Goal: Register for event/course: Sign up to attend an event or enroll in a course

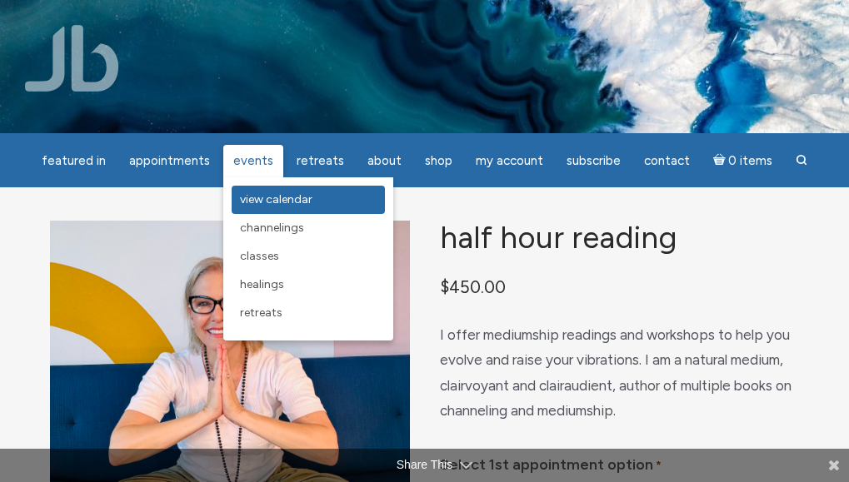
click at [316, 204] on link "View Calendar" at bounding box center [308, 200] width 153 height 28
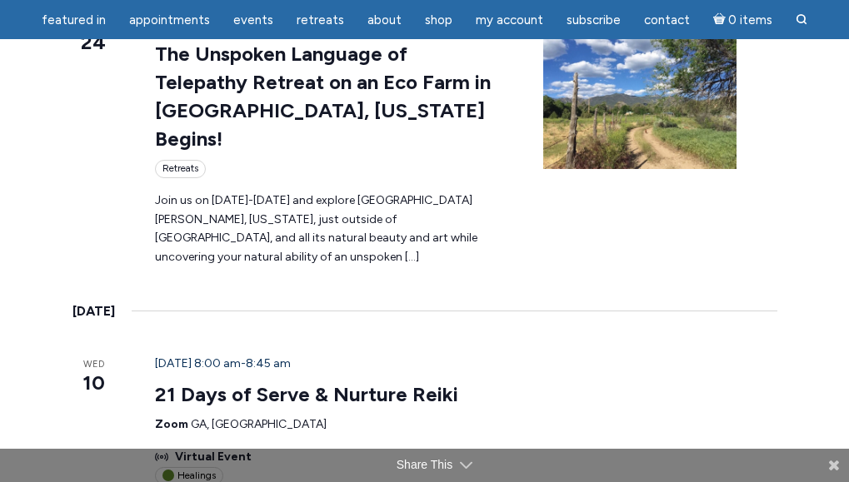
scroll to position [500, 0]
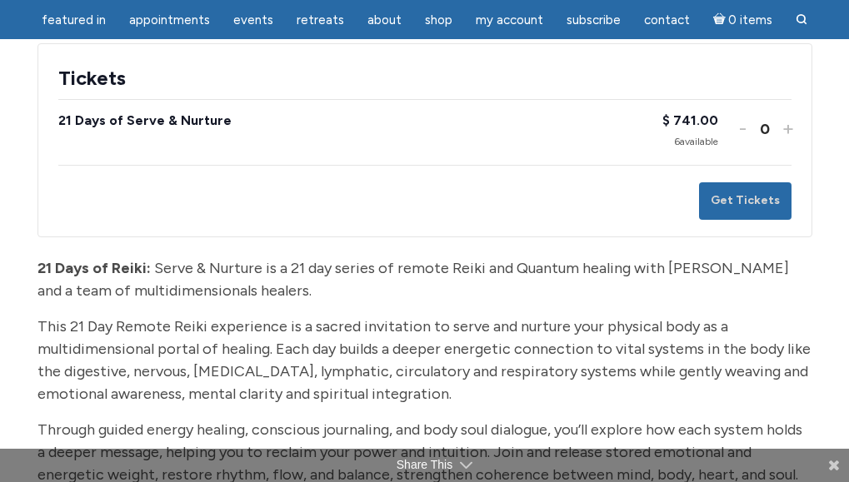
scroll to position [190, 0]
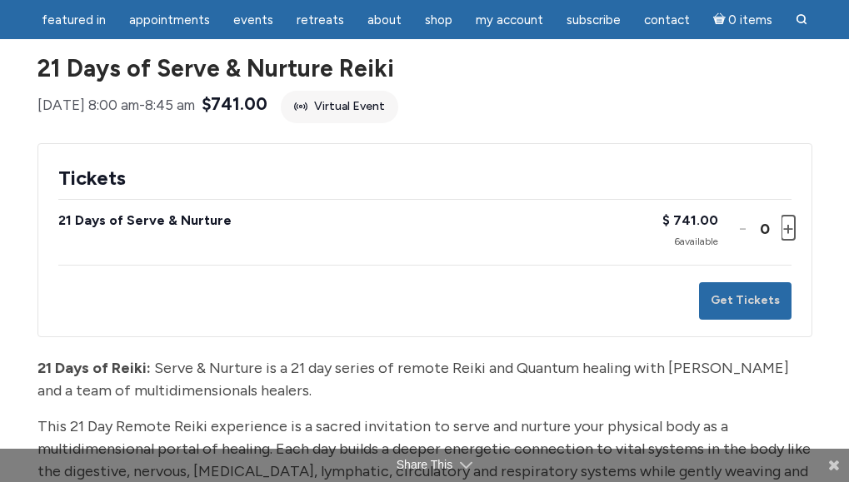
click at [784, 240] on button "Increase ticket quantity for 21 Days of Serve & Nurture +" at bounding box center [787, 228] width 10 height 24
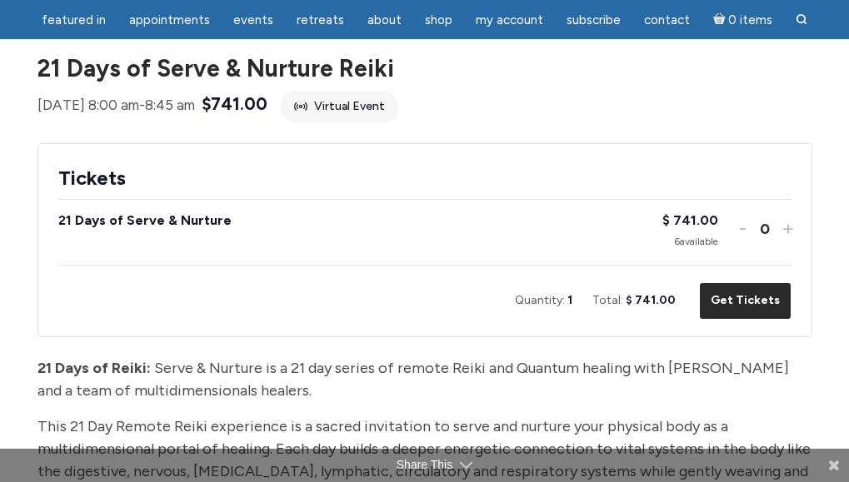
click at [747, 320] on button "Get Tickets" at bounding box center [745, 300] width 92 height 37
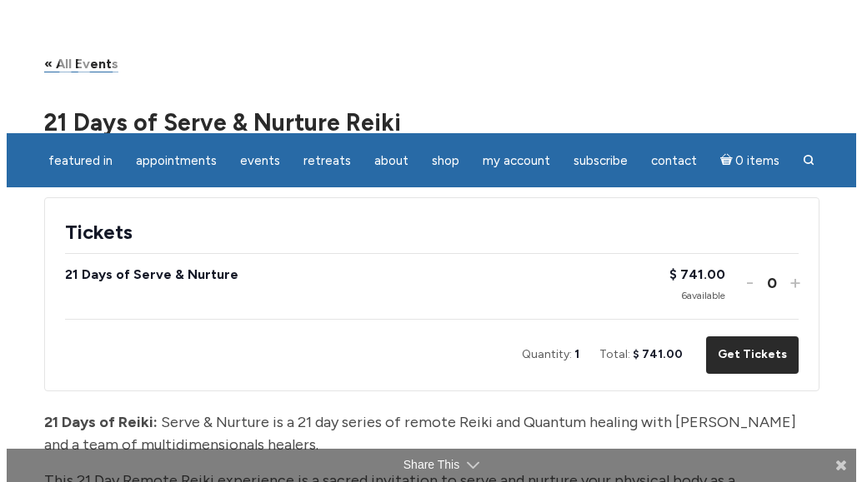
scroll to position [0, 0]
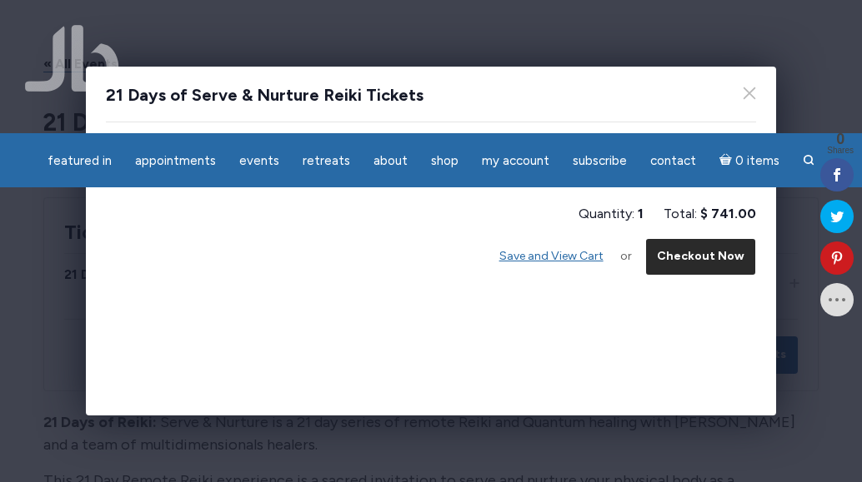
click at [709, 262] on button "Checkout Now" at bounding box center [700, 256] width 111 height 37
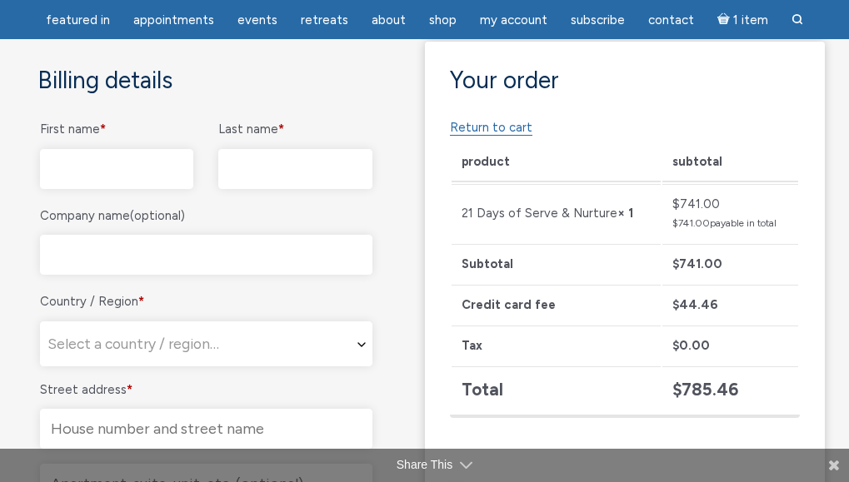
scroll to position [417, 0]
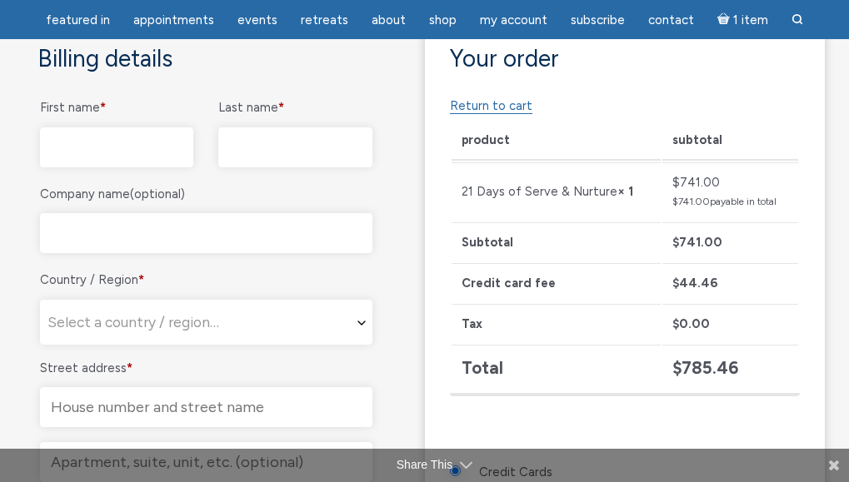
click at [127, 142] on input "First name *" at bounding box center [116, 147] width 153 height 40
type input "[PERSON_NAME]"
select select "US"
type input "[STREET_ADDRESS][PERSON_NAME]"
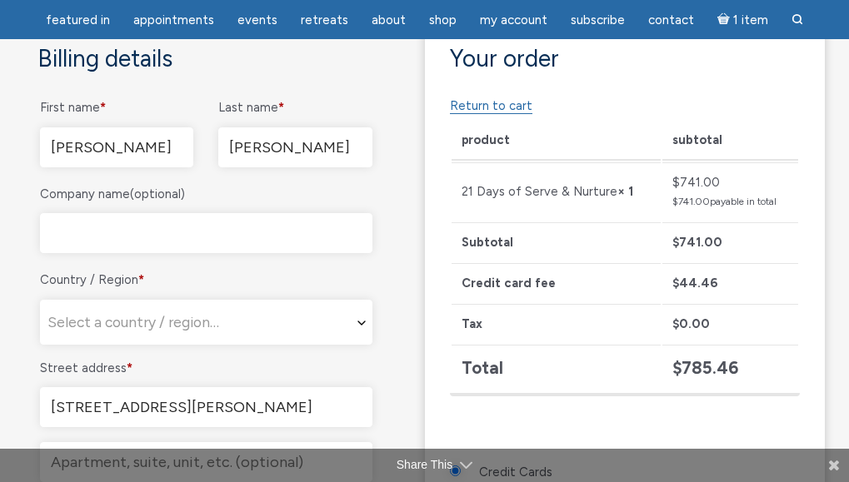
type input "[GEOGRAPHIC_DATA]"
type input "35242"
type input "[EMAIL_ADDRESS][DOMAIN_NAME]"
select select "US"
select select "AL"
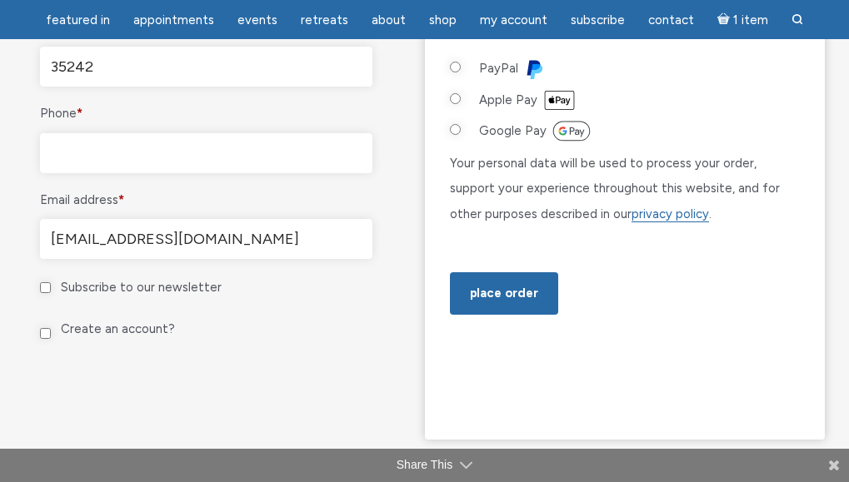
scroll to position [1083, 0]
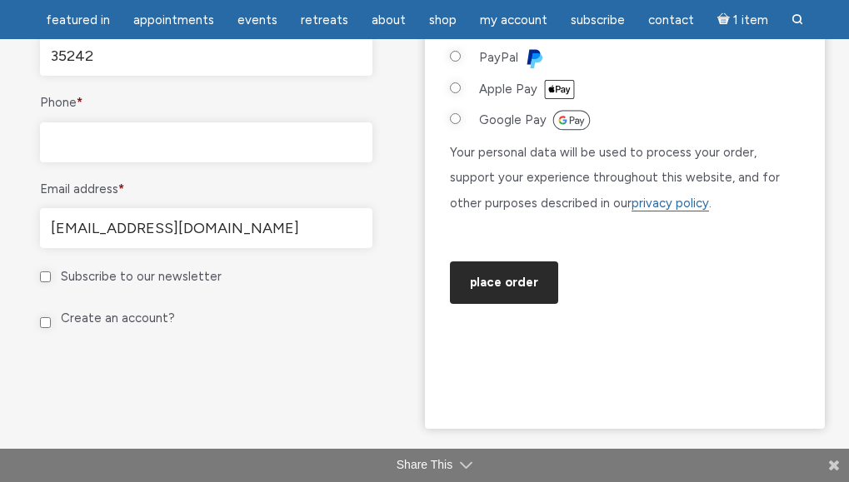
click at [478, 304] on button "Place order" at bounding box center [504, 283] width 108 height 42
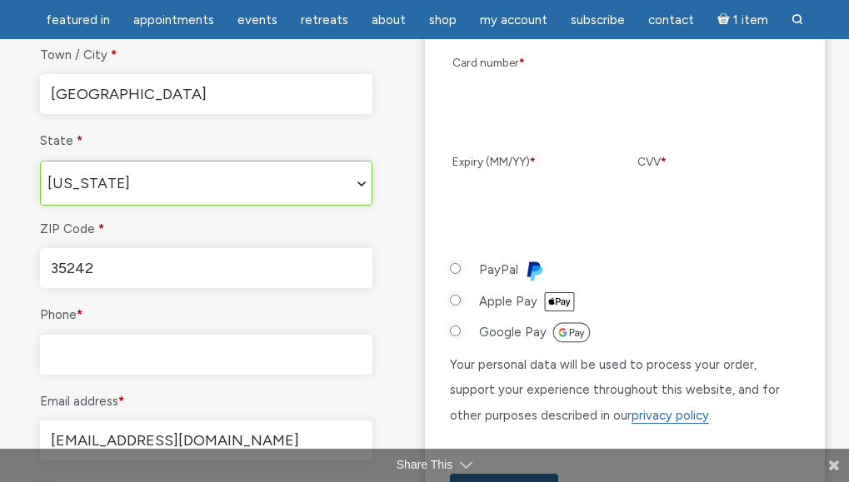
scroll to position [1020, 0]
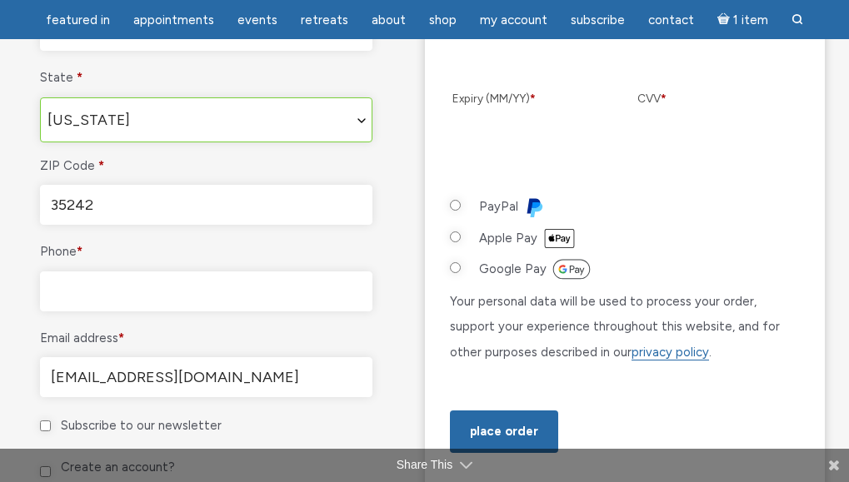
click at [232, 297] on input "Phone *" at bounding box center [206, 292] width 332 height 40
type input "2057462930"
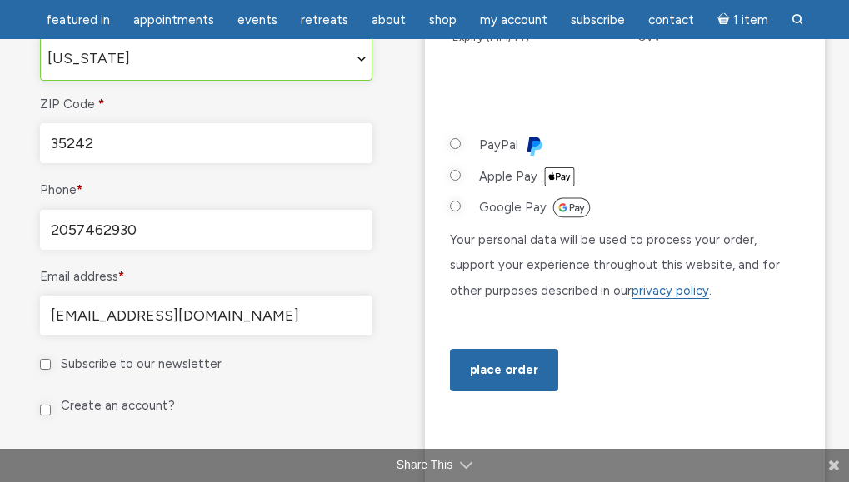
scroll to position [1270, 0]
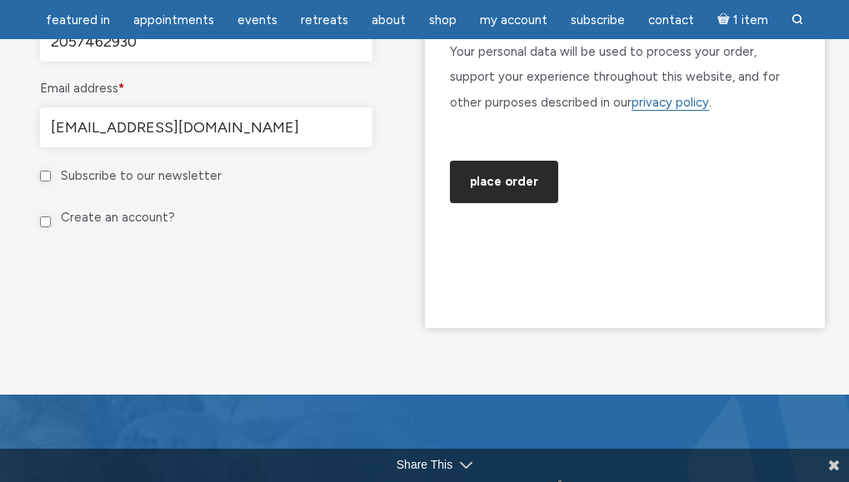
click at [504, 203] on button "Place order" at bounding box center [504, 182] width 108 height 42
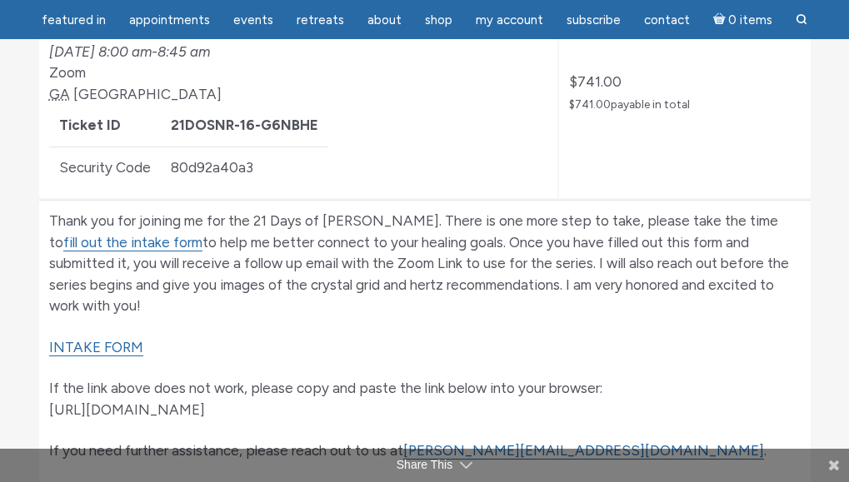
scroll to position [583, 0]
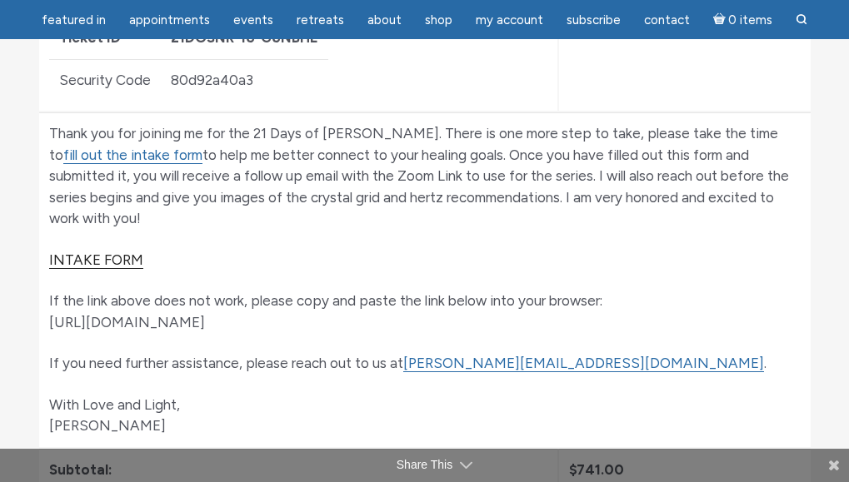
click at [110, 252] on link "INTAKE FORM" at bounding box center [96, 260] width 94 height 17
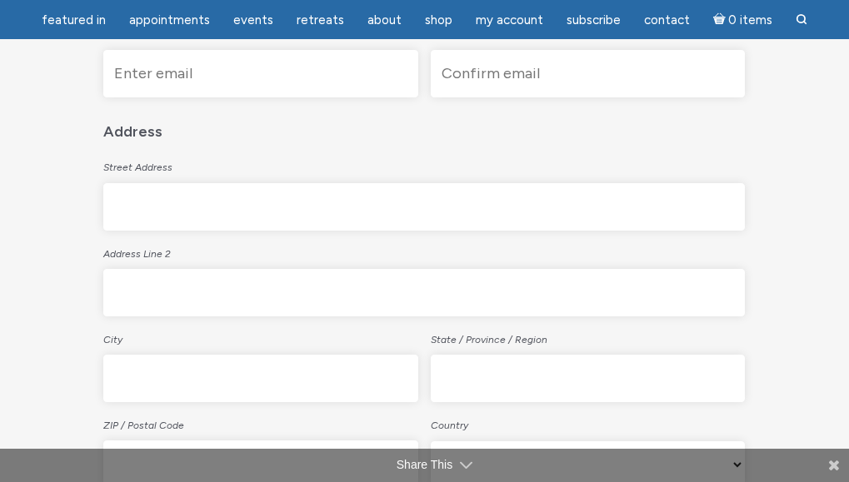
scroll to position [500, 0]
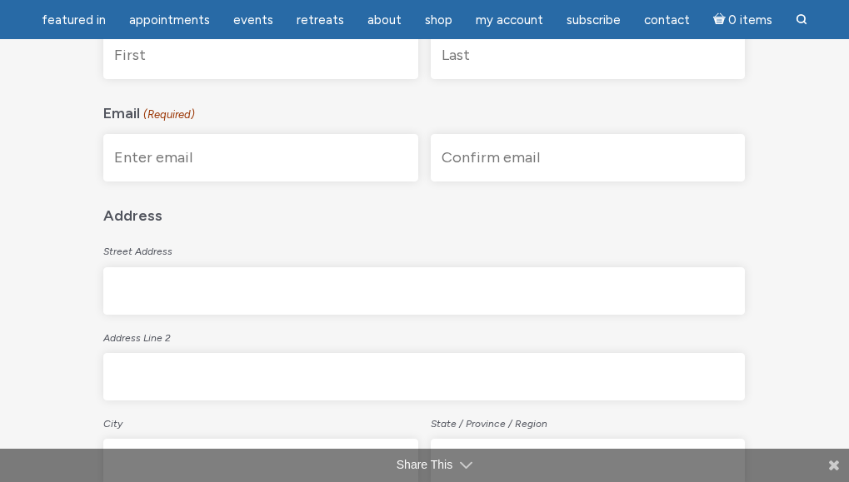
click at [251, 138] on input "Enter Email" at bounding box center [260, 157] width 314 height 47
type input "[EMAIL_ADDRESS][DOMAIN_NAME]"
type input "[PERSON_NAME]"
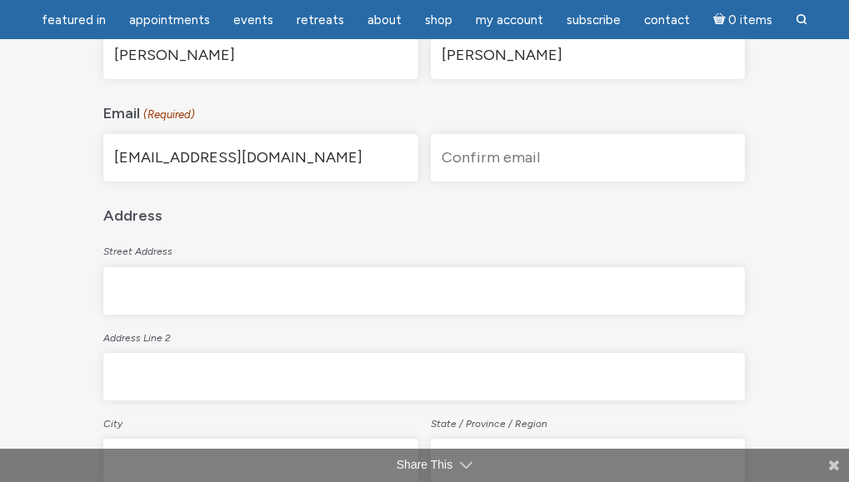
type input "[EMAIL_ADDRESS][DOMAIN_NAME]"
type input "[STREET_ADDRESS][PERSON_NAME]"
type input "[GEOGRAPHIC_DATA]"
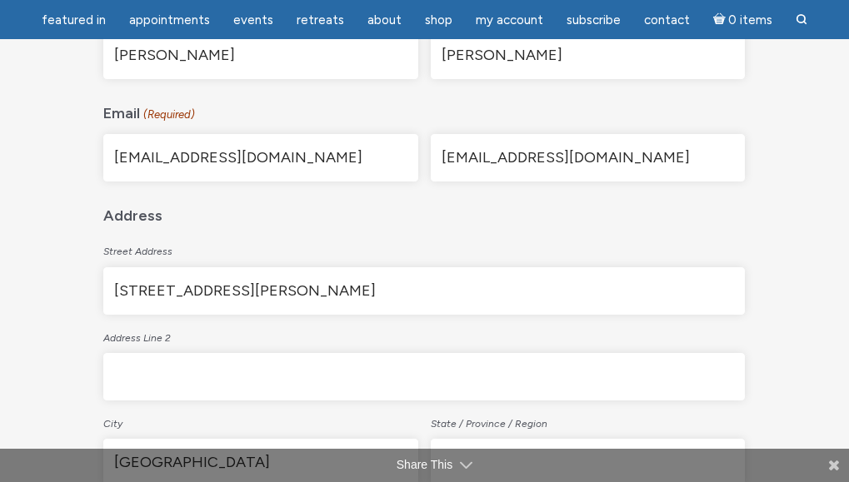
type input "AL"
type input "35242"
select select "[GEOGRAPHIC_DATA]"
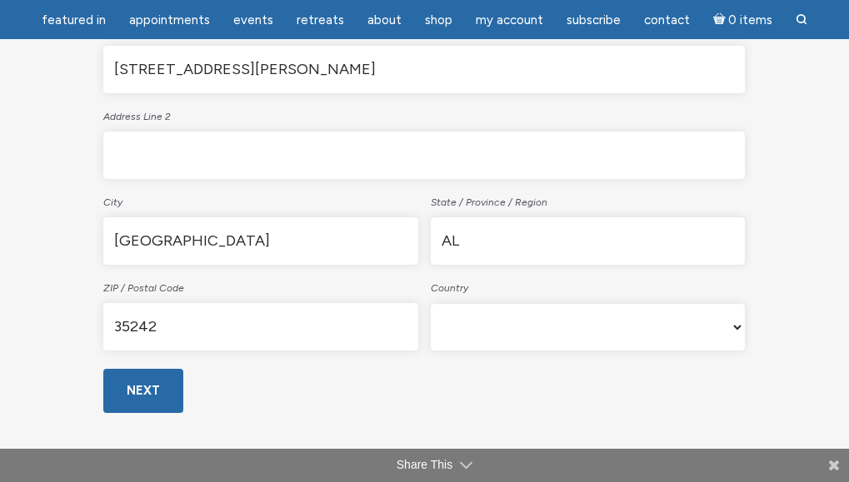
scroll to position [750, 0]
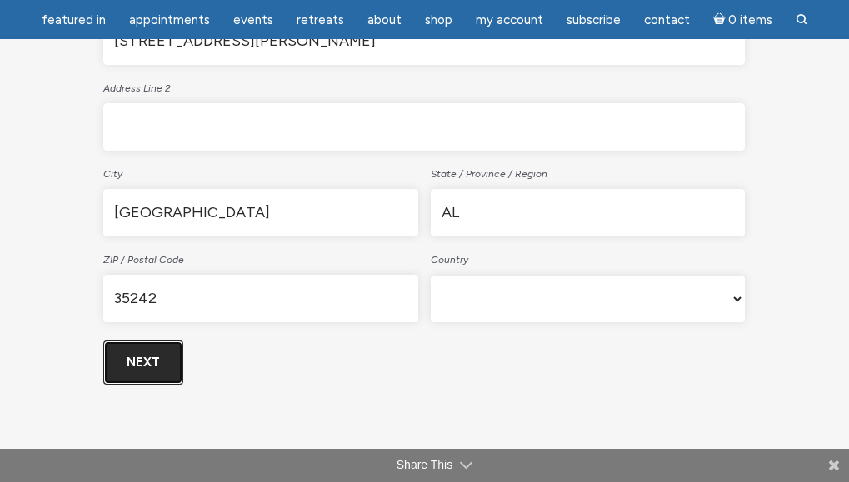
click at [152, 341] on input "Next" at bounding box center [143, 363] width 80 height 44
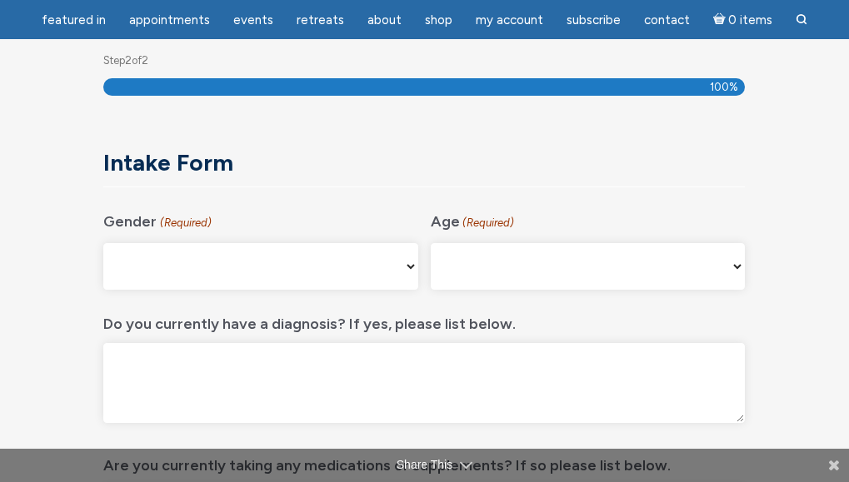
scroll to position [222, 0]
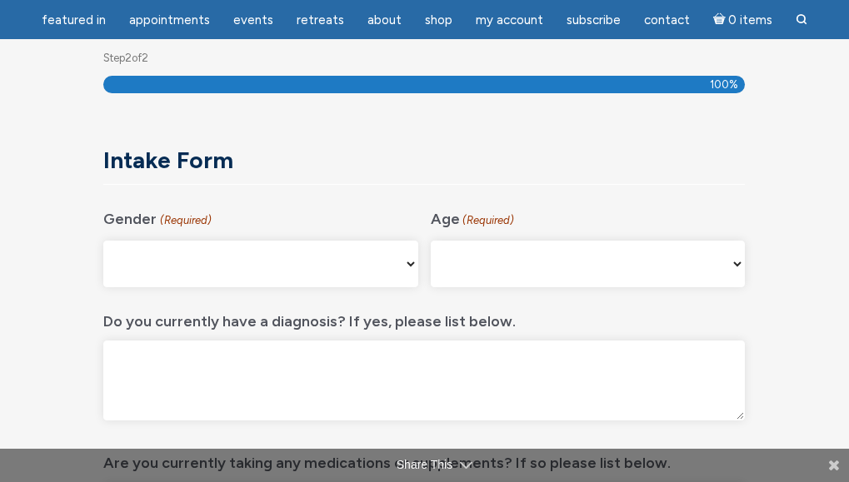
click at [255, 262] on select "[DEMOGRAPHIC_DATA] [DEMOGRAPHIC_DATA] [DEMOGRAPHIC_DATA] [DEMOGRAPHIC_DATA] My …" at bounding box center [260, 264] width 314 height 47
select select "[DEMOGRAPHIC_DATA]"
click at [103, 241] on select "[DEMOGRAPHIC_DATA] [DEMOGRAPHIC_DATA] [DEMOGRAPHIC_DATA] [DEMOGRAPHIC_DATA] My …" at bounding box center [260, 264] width 314 height 47
click at [519, 254] on select "[PHONE_NUMBER] [PHONE_NUMBER] 55-64 65+" at bounding box center [588, 264] width 314 height 47
select select "45-54"
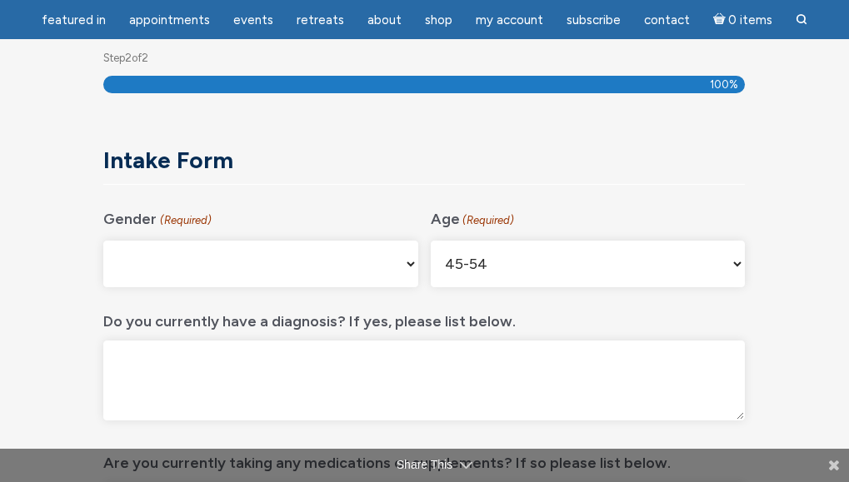
click at [431, 241] on select "[PHONE_NUMBER] [PHONE_NUMBER] 55-64 65+" at bounding box center [588, 264] width 314 height 47
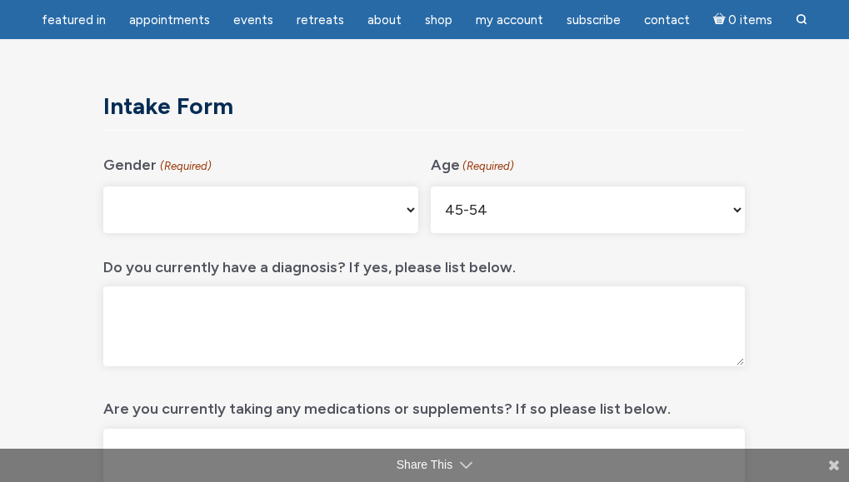
scroll to position [305, 0]
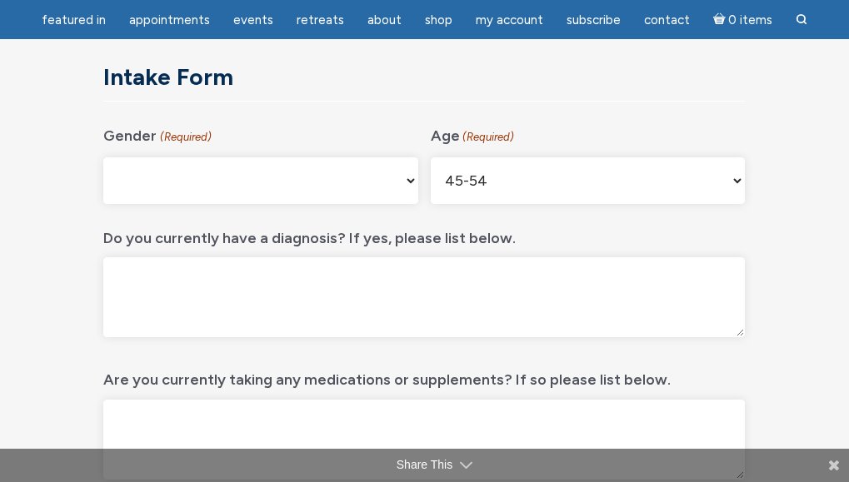
click at [257, 284] on textarea "Do you currently have a diagnosis? If yes, please list below." at bounding box center [424, 297] width 642 height 80
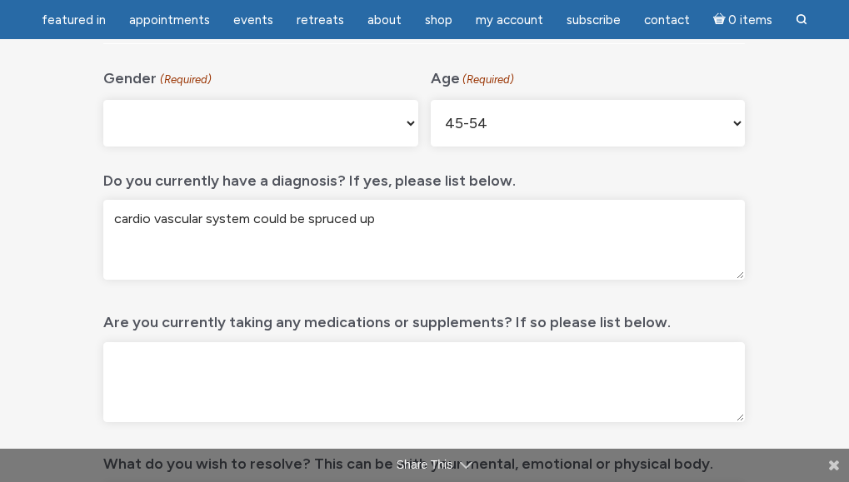
scroll to position [388, 0]
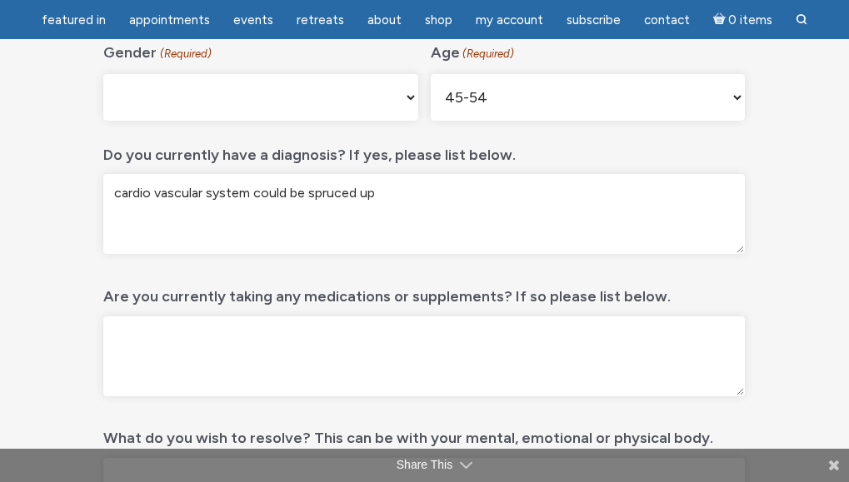
click at [301, 337] on textarea "Are you currently taking any medications or supplements? If so please list belo…" at bounding box center [424, 357] width 642 height 80
click at [417, 197] on textarea "cardio vascular system could be spruced up" at bounding box center [424, 214] width 642 height 80
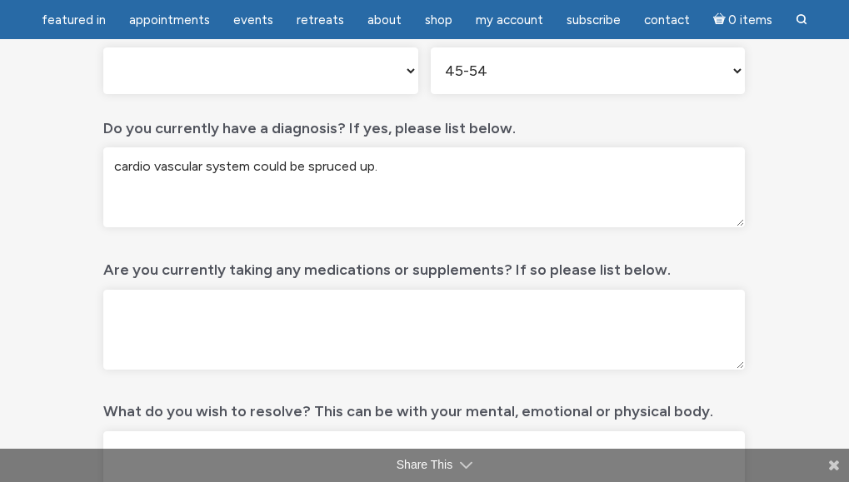
scroll to position [472, 0]
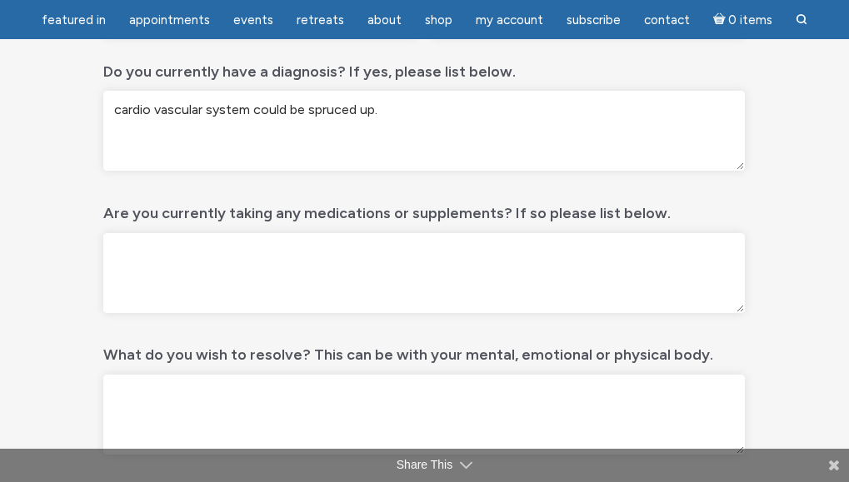
type textarea "cardio vascular system could be spruced up."
click at [264, 273] on textarea "Are you currently taking any medications or supplements? If so please list belo…" at bounding box center [424, 273] width 642 height 80
type textarea "multi V , Magnesiums, etc."
click at [250, 393] on textarea "What do you wish to resolve? This can be with your mental, emotional or physica…" at bounding box center [424, 415] width 642 height 80
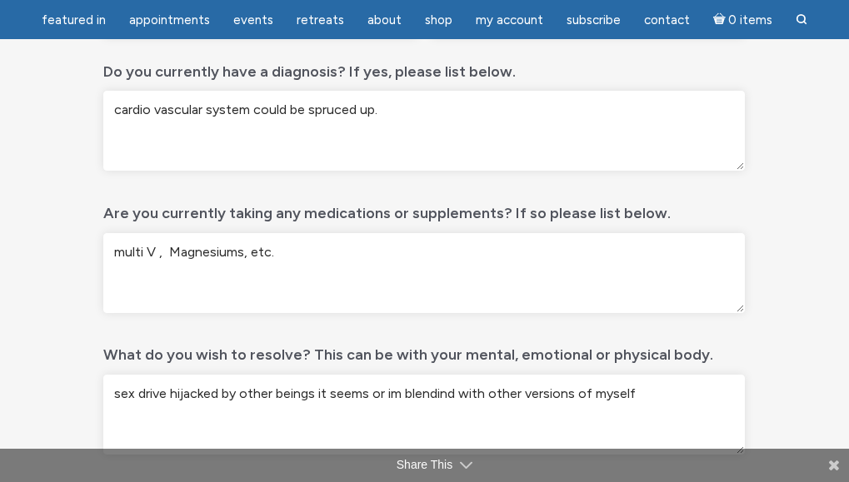
drag, startPoint x: 444, startPoint y: 396, endPoint x: 452, endPoint y: 399, distance: 9.0
click at [447, 397] on textarea "sex drive hijacked by other beings it seems or im blendind with other versions …" at bounding box center [424, 415] width 642 height 80
click at [457, 397] on textarea "sex drive hijacked by other beings it seems or im blendind with other versions …" at bounding box center [424, 415] width 642 height 80
click at [632, 394] on textarea "sex drive hijacked by other beings it seems or im blending with other versions …" at bounding box center [424, 415] width 642 height 80
click at [387, 391] on textarea "sex drive hijacked by other beings it seems or im blending with other versions …" at bounding box center [424, 415] width 642 height 80
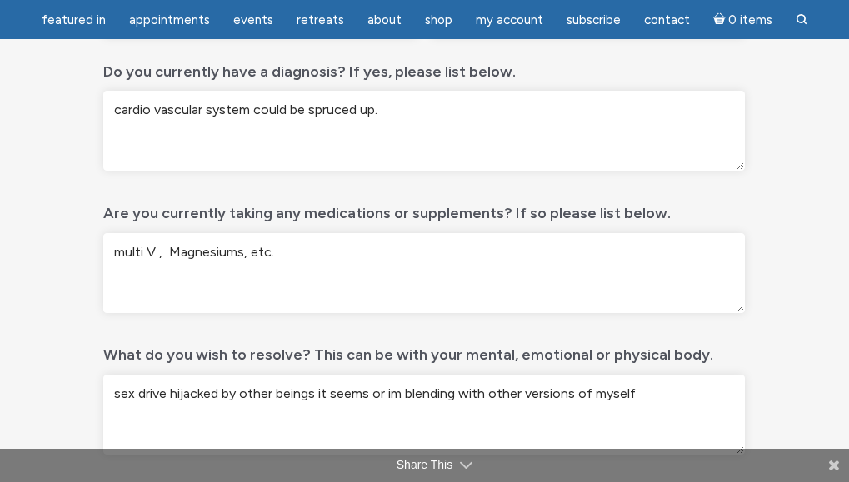
click at [387, 391] on textarea "sex drive hijacked by other beings it seems or im blending with other versions …" at bounding box center [424, 415] width 642 height 80
click at [395, 391] on textarea "sex drive hijacked by other beings it seems or im blending with other versions …" at bounding box center [424, 415] width 642 height 80
click at [399, 397] on textarea "sex drive hijacked by other beings it seems or im blending with other versions …" at bounding box center [424, 415] width 642 height 80
click at [392, 397] on textarea "sex drive hijacked by other beings it seems or im blending with other versions …" at bounding box center [424, 415] width 642 height 80
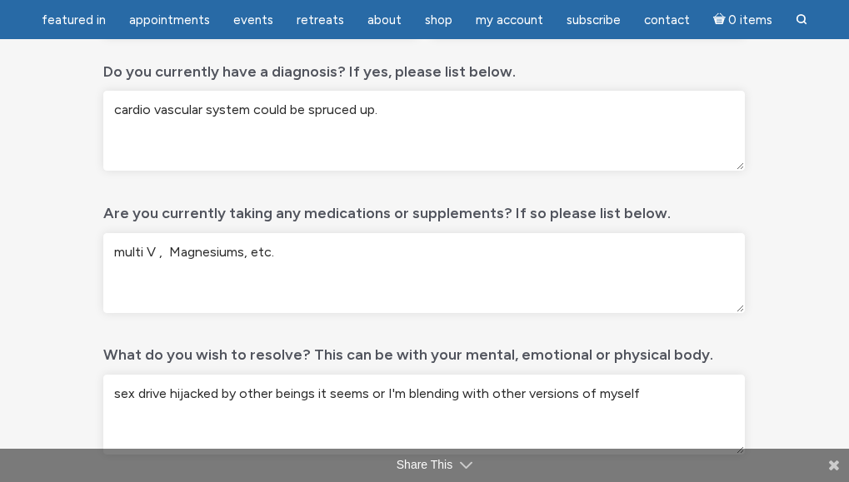
type textarea "sex drive hijacked by other beings it seems or I'm blending with other versions…"
click at [220, 248] on textarea "multi V , Magnesiums, etc." at bounding box center [424, 273] width 642 height 80
click at [220, 252] on textarea "multi V , Magnesiums, etc." at bounding box center [424, 273] width 642 height 80
type textarea "multi V , Magnesium, etc."
click at [422, 114] on textarea "cardio vascular system could be spruced up." at bounding box center [424, 131] width 642 height 80
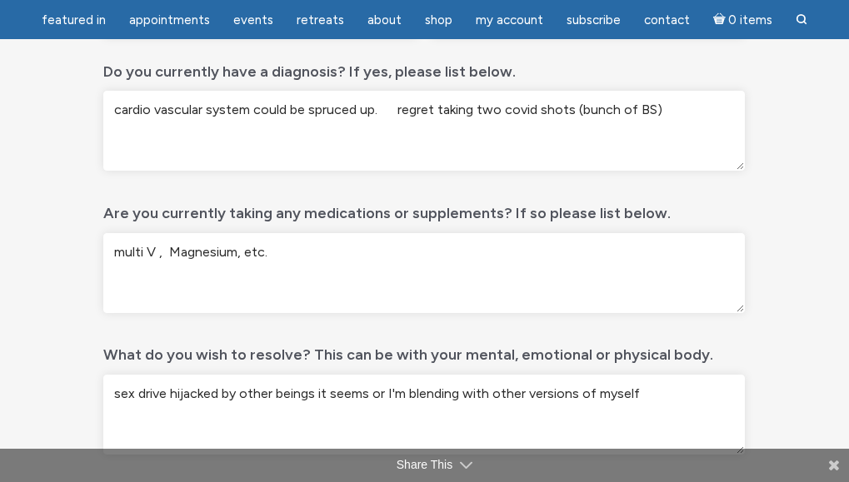
type textarea "cardio vascular system could be spruced up. regret taking two covid shots (bunc…"
click at [662, 392] on textarea "sex drive hijacked by other beings it seems or I'm blending with other versions…" at bounding box center [424, 415] width 642 height 80
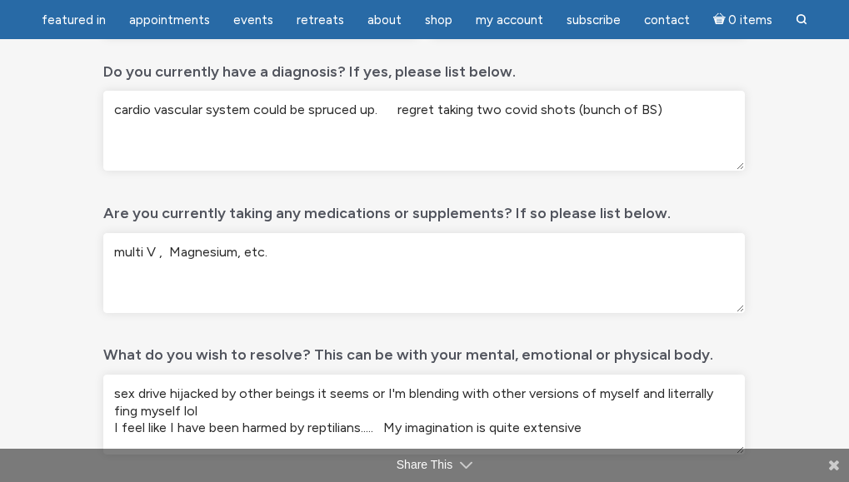
click at [239, 407] on textarea "sex drive hijacked by other beings it seems or I'm blending with other versions…" at bounding box center [424, 415] width 642 height 80
click at [610, 426] on textarea "sex drive hijacked by other beings it seems or I'm blending with other versions…" at bounding box center [424, 415] width 642 height 80
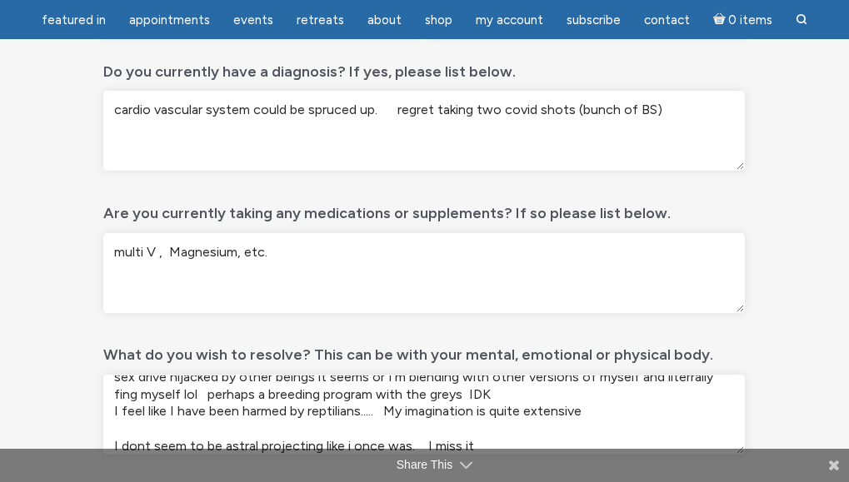
click at [379, 414] on textarea "sex drive hijacked by other beings it seems or I'm blending with other versions…" at bounding box center [424, 415] width 642 height 80
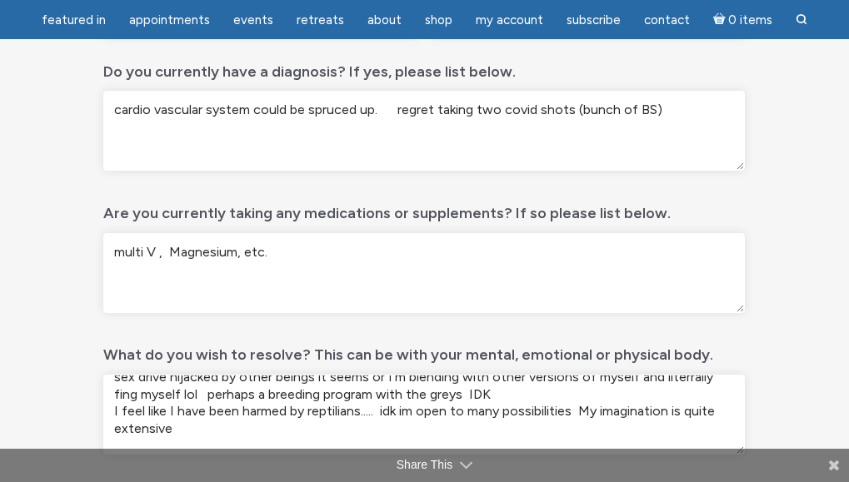
click at [414, 412] on textarea "sex drive hijacked by other beings it seems or I'm blending with other versions…" at bounding box center [424, 415] width 642 height 80
click at [410, 416] on textarea "sex drive hijacked by other beings it seems or I'm blending with other versions…" at bounding box center [424, 415] width 642 height 80
click at [412, 415] on textarea "sex drive hijacked by other beings it seems or I'm blending with other versions…" at bounding box center [424, 415] width 642 height 80
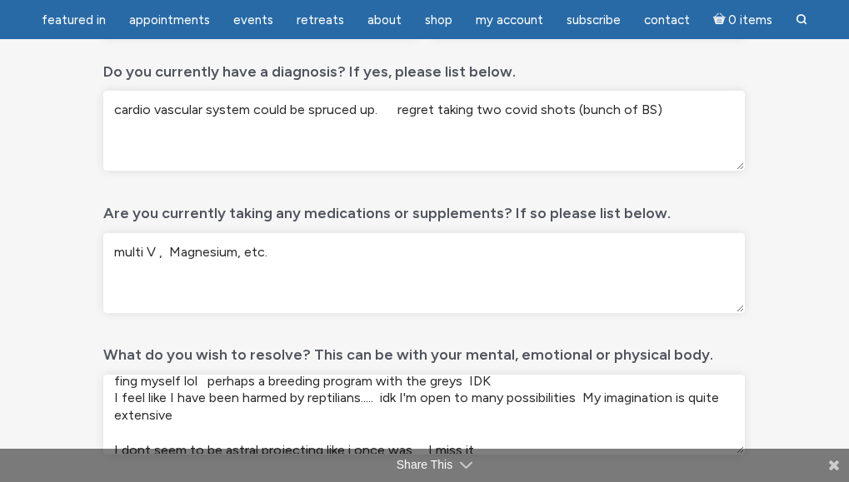
scroll to position [46, 0]
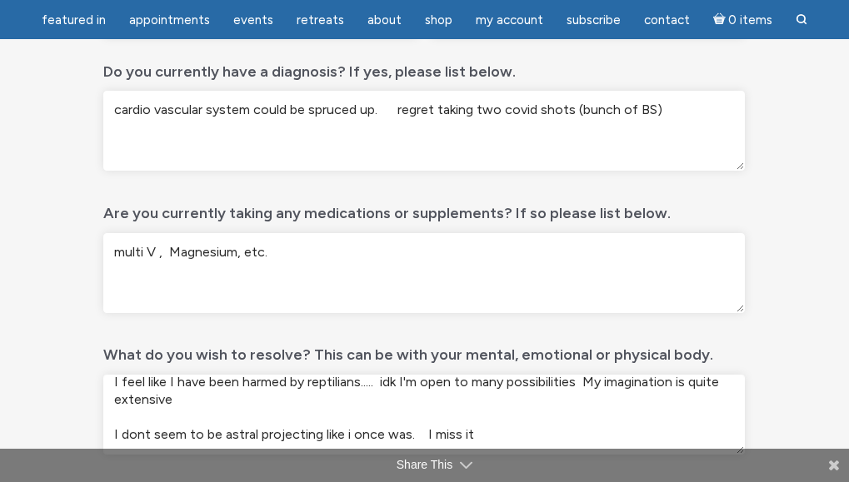
click at [477, 440] on textarea "sex drive hijacked by other beings it seems or I'm blending with other versions…" at bounding box center [424, 415] width 642 height 80
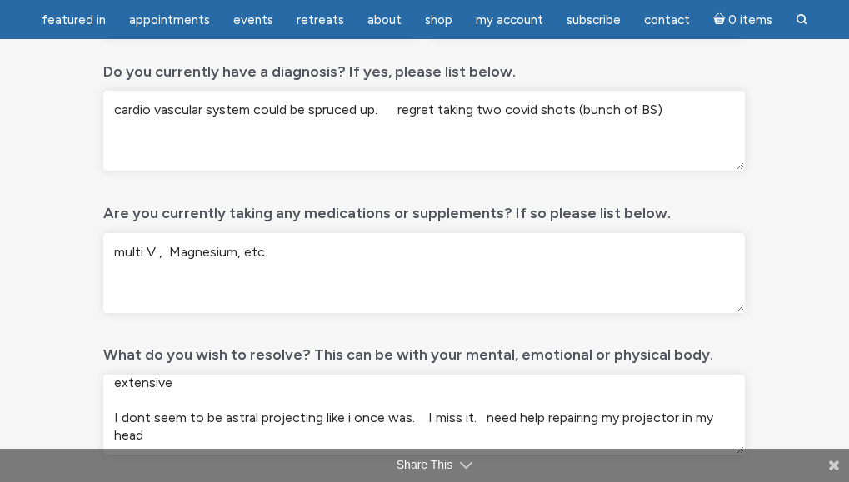
scroll to position [69, 0]
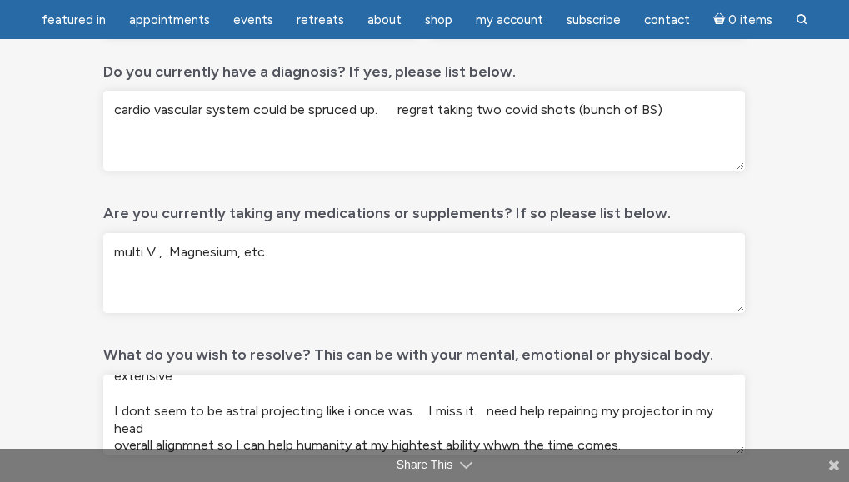
drag, startPoint x: 510, startPoint y: 447, endPoint x: 513, endPoint y: 455, distance: 9.0
click at [512, 447] on textarea "sex drive hijacked by other beings it seems or I'm blending with other versions…" at bounding box center [424, 415] width 642 height 80
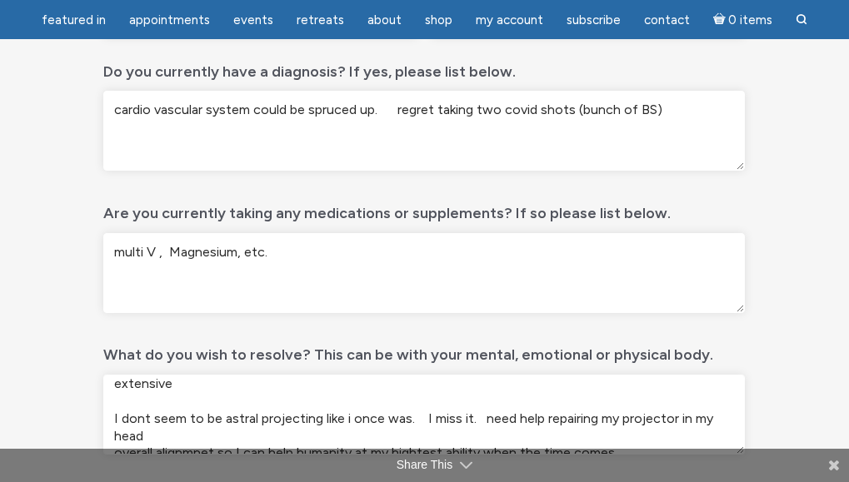
scroll to position [80, 0]
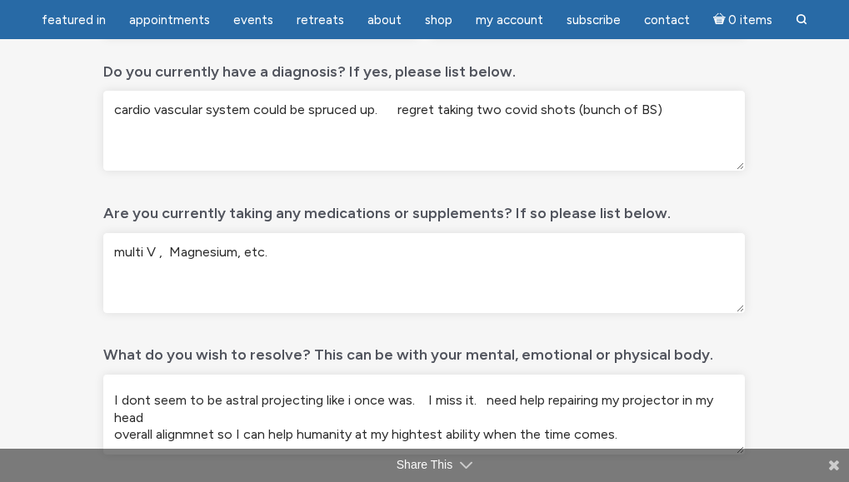
click at [214, 437] on textarea "sex drive hijacked by other beings it seems or I'm blending with other versions…" at bounding box center [424, 415] width 642 height 80
click at [137, 397] on textarea "sex drive hijacked by other beings it seems or I'm blending with other versions…" at bounding box center [424, 415] width 642 height 80
drag, startPoint x: 661, startPoint y: 437, endPoint x: 671, endPoint y: 448, distance: 15.4
click at [671, 448] on textarea "sex drive hijacked by other beings it seems or I'm blending with other versions…" at bounding box center [424, 415] width 642 height 80
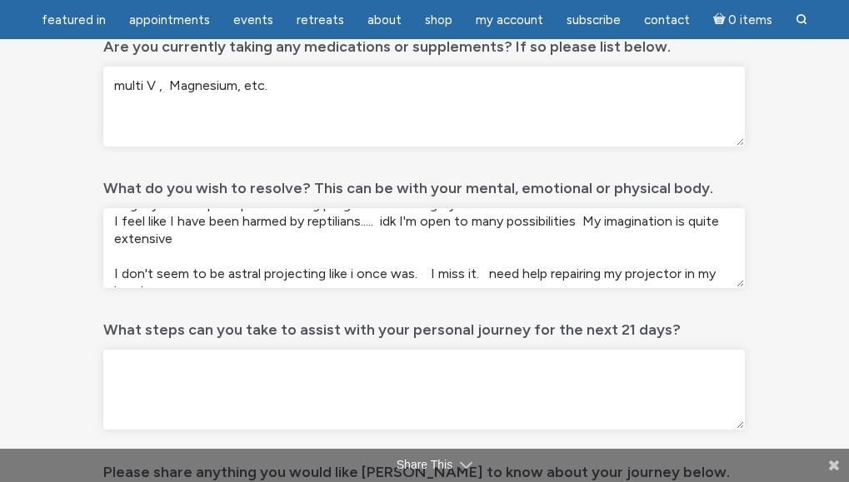
scroll to position [0, 0]
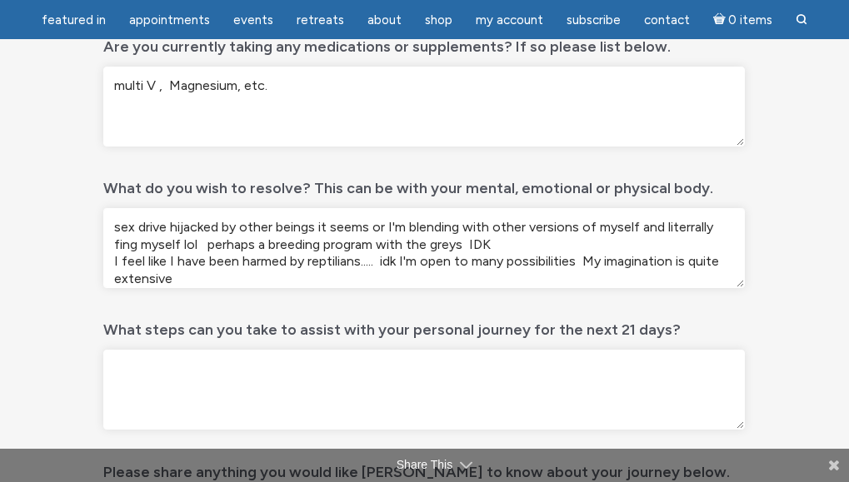
click at [117, 243] on textarea "sex drive hijacked by other beings it seems or I'm blending with other versions…" at bounding box center [424, 248] width 642 height 80
click at [207, 247] on textarea "sex drive hijacked by other beings it seems or I'm blending with other versions…" at bounding box center [424, 248] width 642 height 80
click at [265, 243] on textarea "sex drive hijacked by other beings it seems or I'm blending with other versions…" at bounding box center [424, 248] width 642 height 80
click at [307, 246] on textarea "sex drive hijacked by other beings it seems or I'm blending with other versions…" at bounding box center [424, 248] width 642 height 80
click at [412, 247] on textarea "sex drive hijacked by other beings it seems or I'm blending with other versions…" at bounding box center [424, 248] width 642 height 80
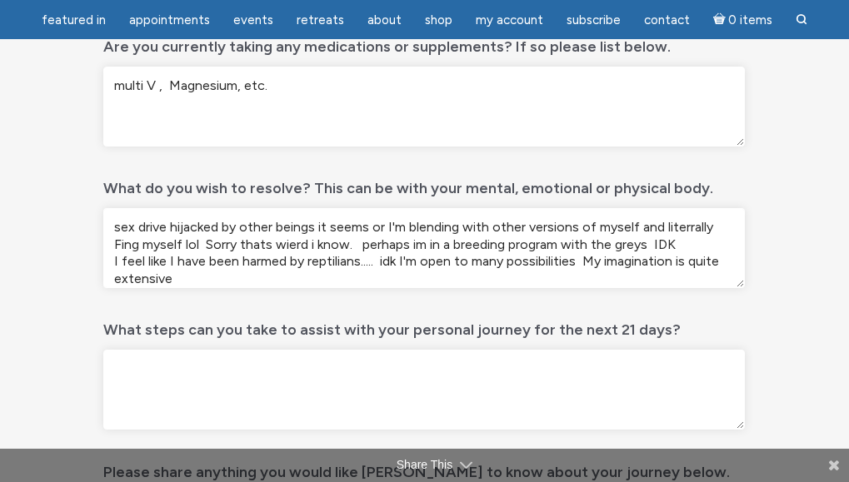
click at [362, 261] on textarea "sex drive hijacked by other beings it seems or I'm blending with other versions…" at bounding box center [424, 248] width 642 height 80
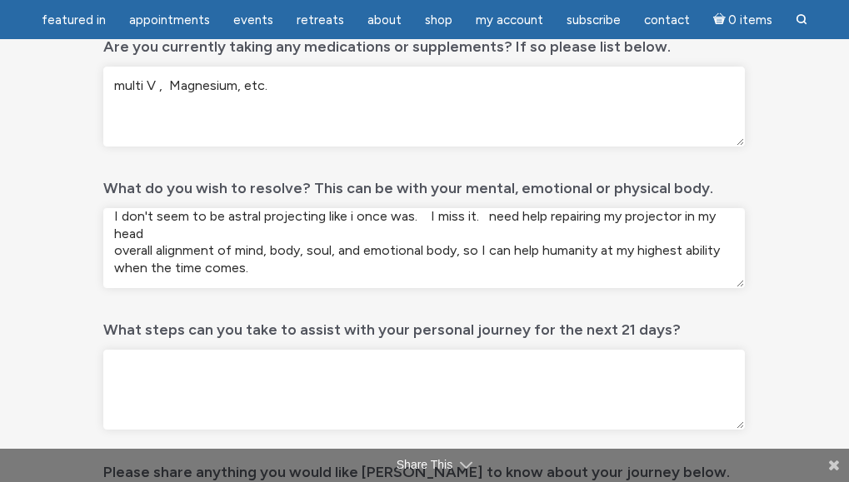
type textarea "sex drive hijacked by other beings it seems or I'm blending with other versions…"
click at [310, 389] on textarea "What steps can you take to assist with your personal journey for the next 21 da…" at bounding box center [424, 390] width 642 height 80
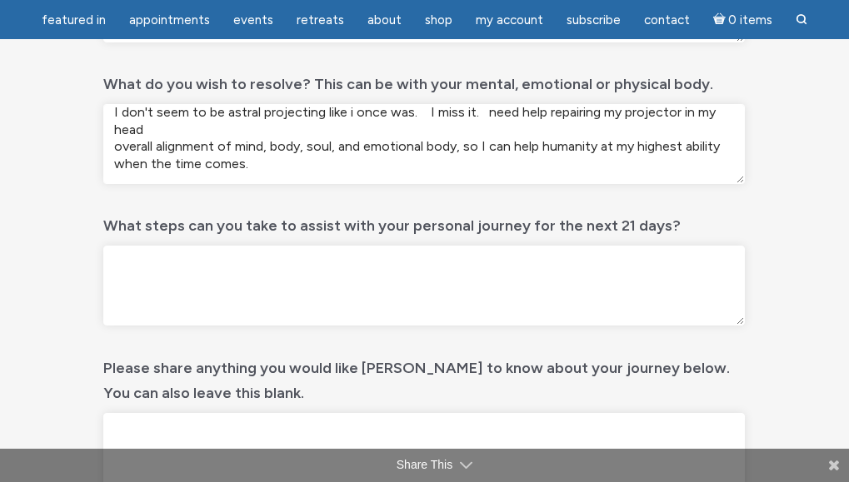
scroll to position [722, 0]
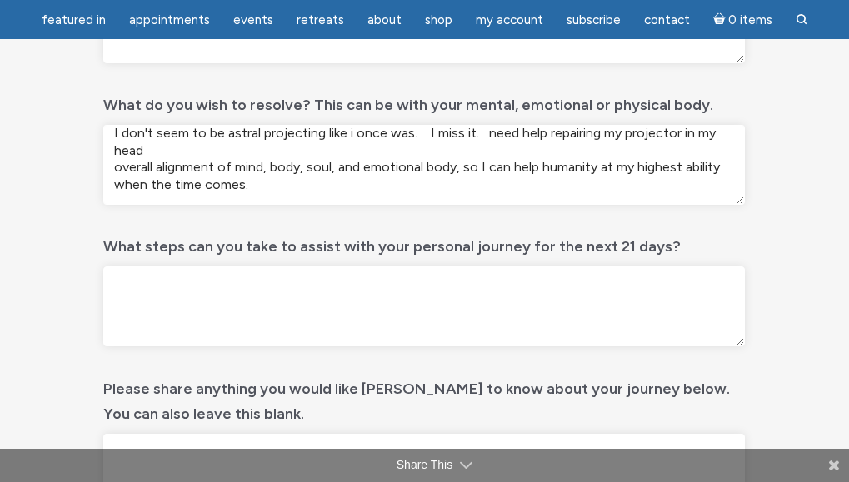
click at [433, 311] on textarea "What steps can you take to assist with your personal journey for the next 21 da…" at bounding box center [424, 307] width 642 height 80
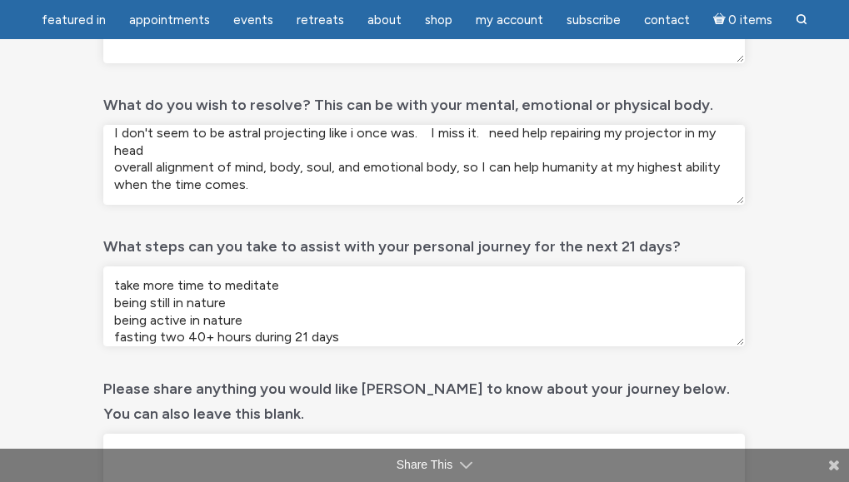
click at [249, 338] on textarea "take more time to meditate being still in nature being active in nature fasting…" at bounding box center [424, 307] width 642 height 80
drag, startPoint x: 249, startPoint y: 338, endPoint x: 252, endPoint y: 350, distance: 12.1
click at [252, 345] on textarea "take more time to meditate being still in nature being active in nature fasting…" at bounding box center [424, 307] width 642 height 80
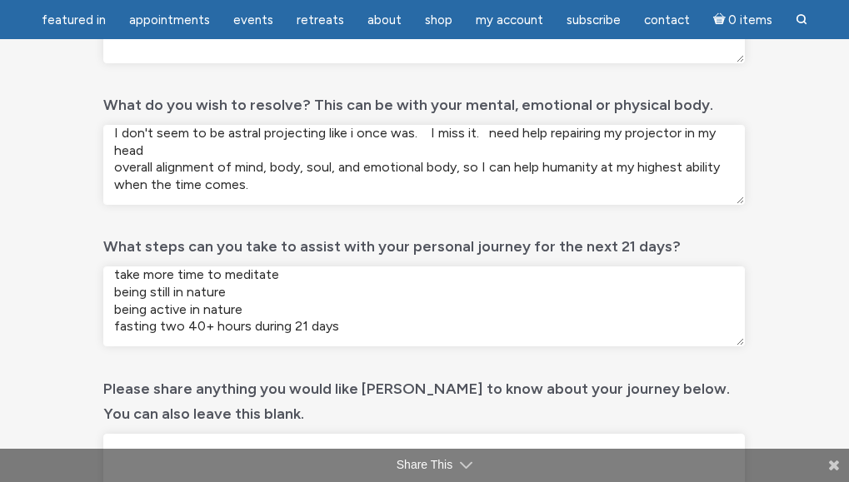
click at [249, 329] on textarea "take more time to meditate being still in nature being active in nature fasting…" at bounding box center [424, 307] width 642 height 80
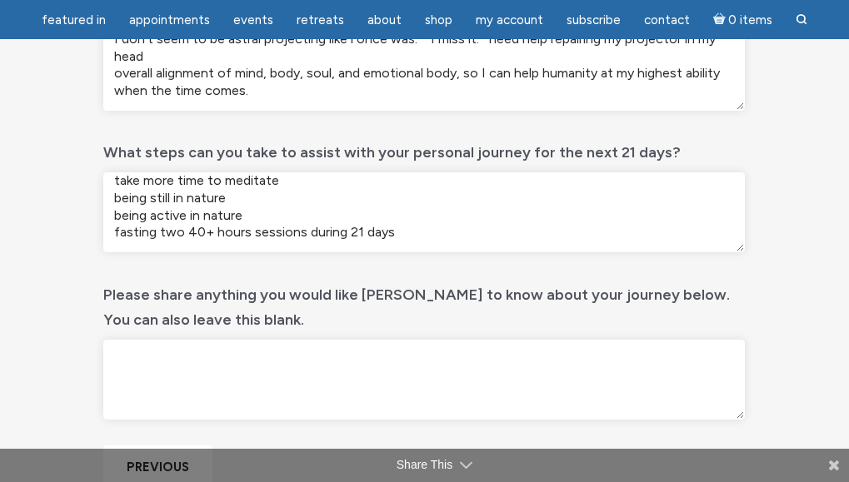
scroll to position [888, 0]
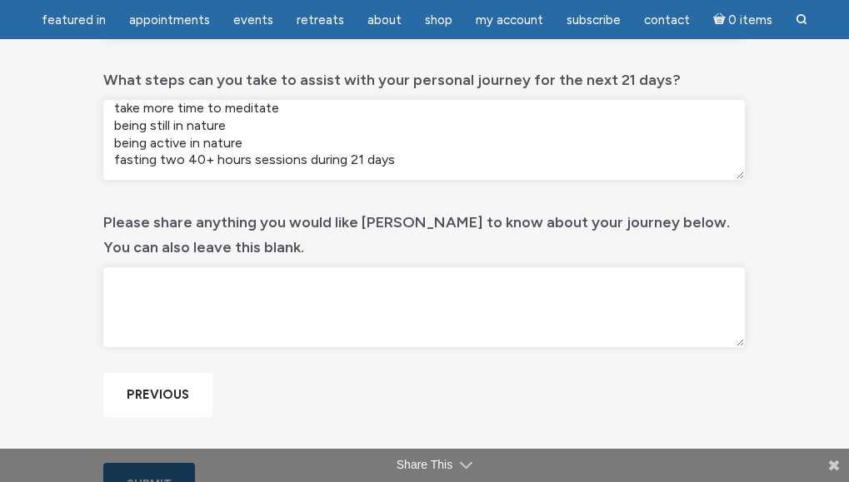
type textarea "take more time to meditate being still in nature being active in nature fasting…"
click at [330, 310] on textarea "Please share anything you would like [PERSON_NAME] to know about your journey b…" at bounding box center [424, 307] width 642 height 80
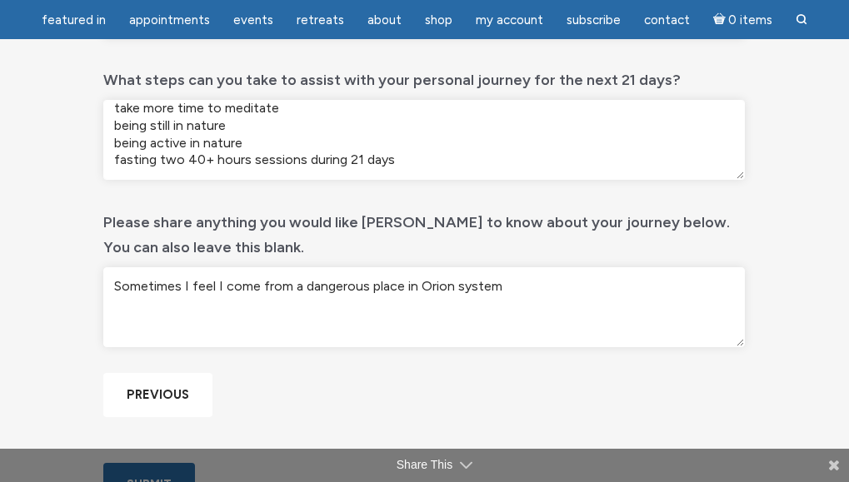
click at [418, 285] on textarea "Sometimes I feel I come from a dangerous place in Orion system" at bounding box center [424, 307] width 642 height 80
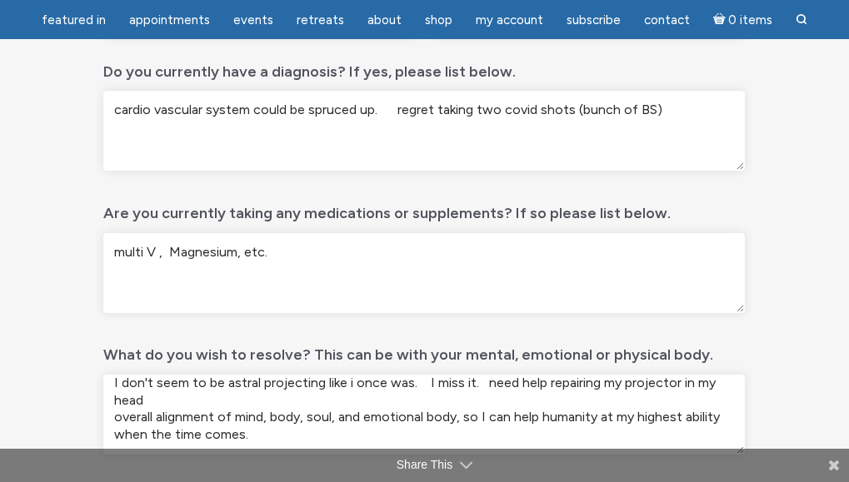
scroll to position [388, 0]
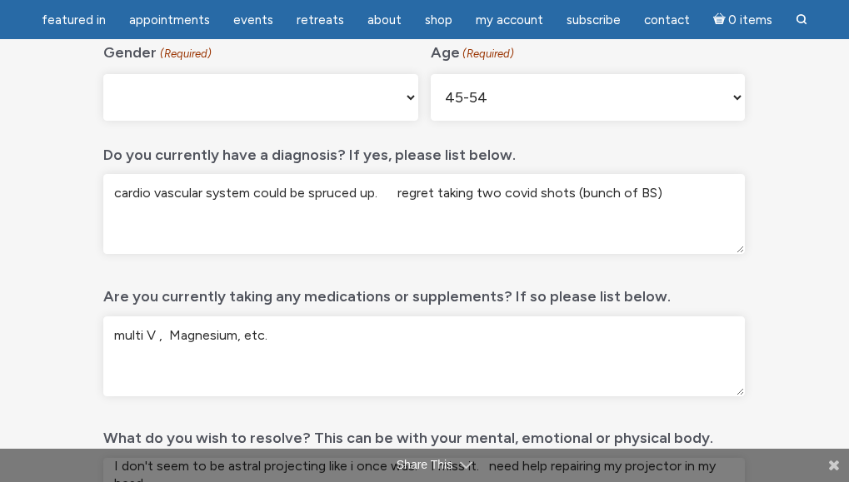
type textarea "Sometimes I feel I come from a dangerous place in the Orion system"
click at [155, 240] on textarea "cardio vascular system could be spruced up. regret taking two covid shots (bunc…" at bounding box center [424, 214] width 642 height 80
click at [699, 191] on textarea "cardio vascular system could be spruced up. regret taking two covid shots (bunc…" at bounding box center [424, 214] width 642 height 80
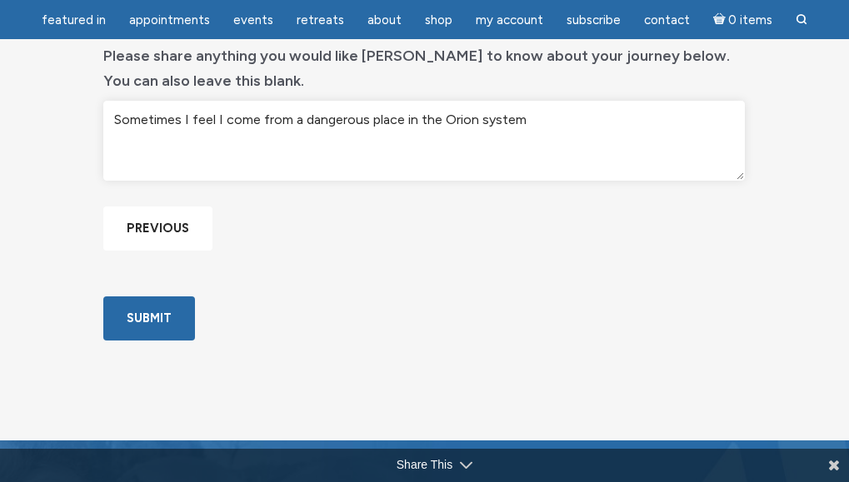
scroll to position [1138, 0]
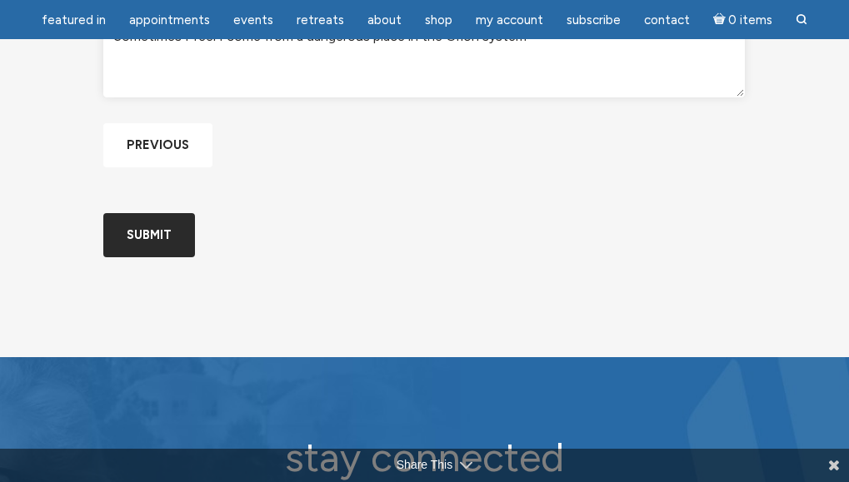
type textarea "cardio vascular system could be spruced up. regret taking two covid shots (bunc…"
click at [162, 257] on input "Submit" at bounding box center [149, 235] width 92 height 44
